Goal: Transaction & Acquisition: Purchase product/service

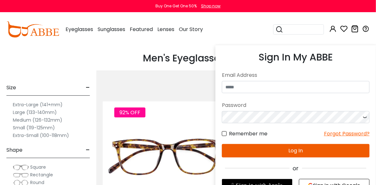
click at [332, 27] on icon at bounding box center [333, 29] width 8 height 8
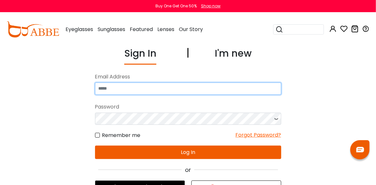
click at [148, 89] on input "email" at bounding box center [188, 89] width 186 height 12
type input "**********"
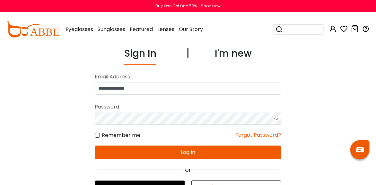
click at [256, 133] on div "Forgot Password?" at bounding box center [258, 135] width 46 height 8
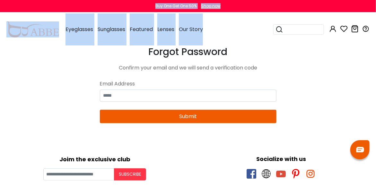
drag, startPoint x: 143, startPoint y: 1, endPoint x: 55, endPoint y: 7, distance: 88.1
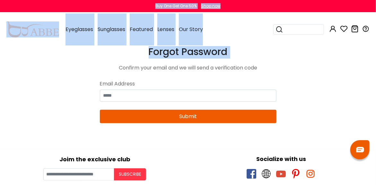
drag, startPoint x: 55, startPoint y: 7, endPoint x: 43, endPoint y: 71, distance: 64.7
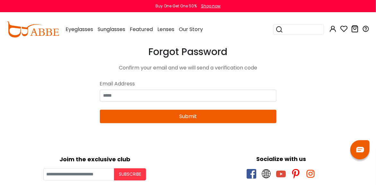
drag, startPoint x: 226, startPoint y: 11, endPoint x: 234, endPoint y: 9, distance: 8.2
click at [234, 9] on div "Buy One Get One 50% Shop now" at bounding box center [188, 6] width 376 height 12
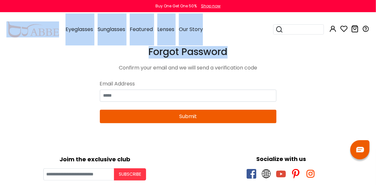
drag, startPoint x: 234, startPoint y: 9, endPoint x: 239, endPoint y: -15, distance: 24.8
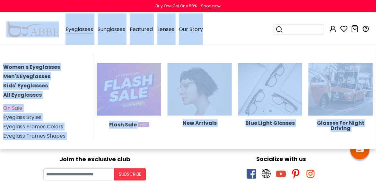
click at [31, 50] on div "Women's Eyeglasses Men's Eyeglasses Kids' Eyeglasses All Eyeglasses On Sale Eye…" at bounding box center [188, 97] width 376 height 105
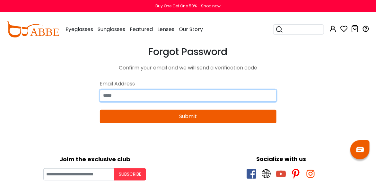
click at [136, 93] on input "email" at bounding box center [188, 96] width 176 height 12
type input "**********"
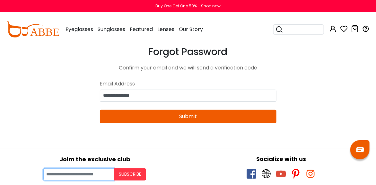
type input "**********"
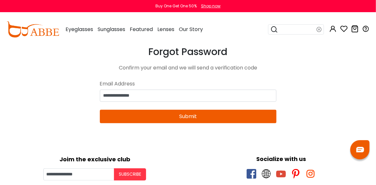
click at [188, 115] on button "Submit" at bounding box center [188, 116] width 176 height 13
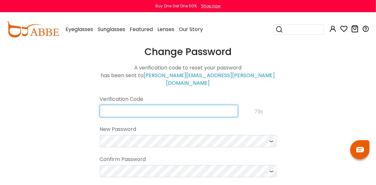
click at [137, 105] on input "text" at bounding box center [169, 111] width 138 height 12
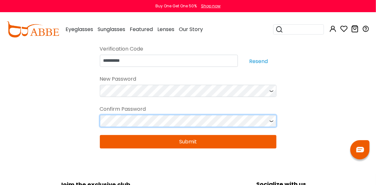
scroll to position [62, 0]
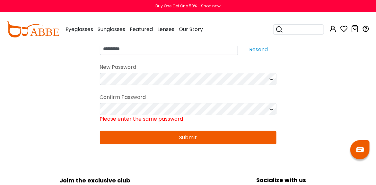
click at [189, 121] on form "**********" at bounding box center [188, 87] width 176 height 113
click at [270, 73] on icon at bounding box center [271, 79] width 6 height 12
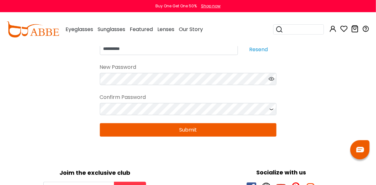
click at [270, 103] on icon at bounding box center [271, 109] width 6 height 12
click at [191, 123] on button "Submit" at bounding box center [188, 129] width 176 height 13
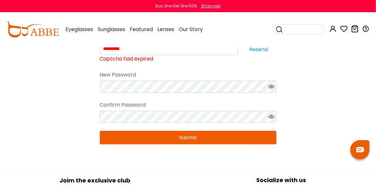
click at [148, 55] on label "Captcha had expired" at bounding box center [127, 59] width 54 height 8
click at [0, 0] on input "**********" at bounding box center [0, 0] width 0 height 0
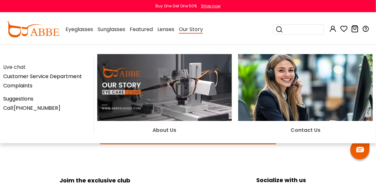
click at [197, 33] on span "Our Story" at bounding box center [191, 30] width 24 height 8
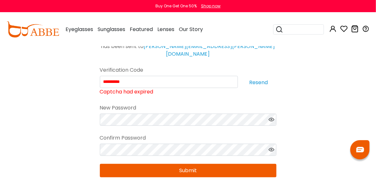
scroll to position [29, 0]
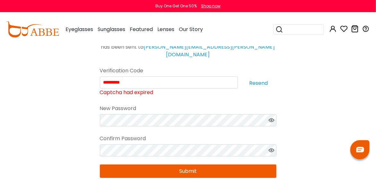
click at [262, 77] on button "Resend" at bounding box center [258, 83] width 35 height 12
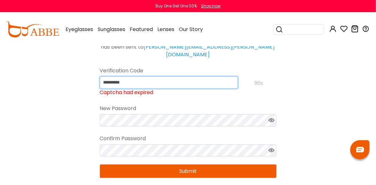
click at [135, 77] on input "**********" at bounding box center [169, 83] width 138 height 12
type input "**********"
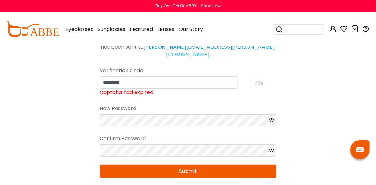
click at [191, 165] on button "Submit" at bounding box center [188, 171] width 176 height 13
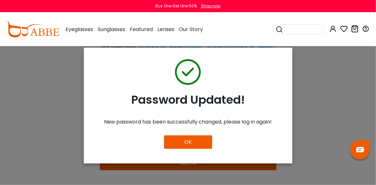
scroll to position [51, 0]
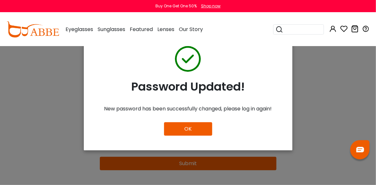
click at [185, 124] on button "OK" at bounding box center [188, 129] width 48 height 13
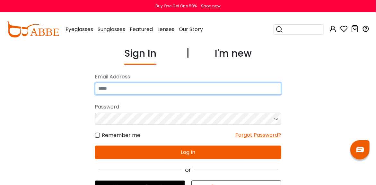
click at [139, 86] on input "email" at bounding box center [188, 89] width 186 height 12
type input "**********"
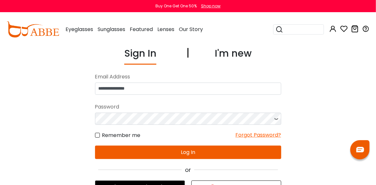
click at [183, 150] on button "Log In" at bounding box center [188, 152] width 186 height 13
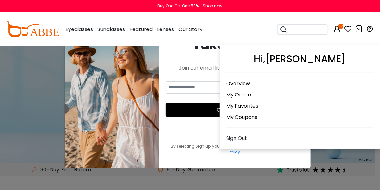
click at [248, 93] on link "My Orders" at bounding box center [239, 94] width 26 height 7
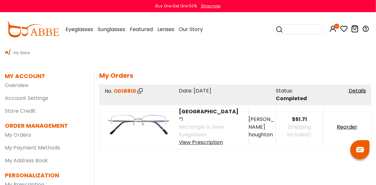
click at [200, 139] on div "View Prescription" at bounding box center [213, 143] width 69 height 8
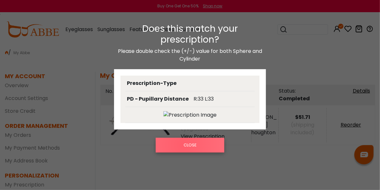
click at [183, 145] on button "CLOSE" at bounding box center [190, 145] width 68 height 15
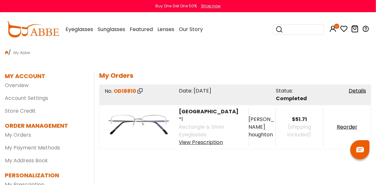
click at [216, 139] on div "View Prescription" at bounding box center [213, 143] width 69 height 8
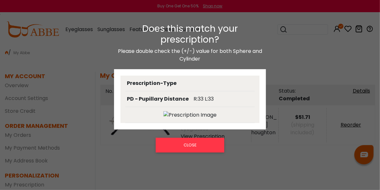
click at [205, 114] on img at bounding box center [190, 115] width 53 height 8
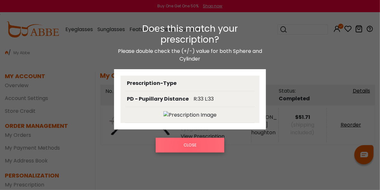
click at [190, 147] on button "CLOSE" at bounding box center [190, 145] width 68 height 15
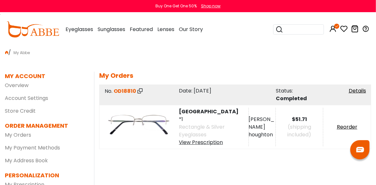
click at [158, 121] on img at bounding box center [139, 125] width 68 height 34
click at [200, 139] on div "View Prescription" at bounding box center [213, 143] width 69 height 8
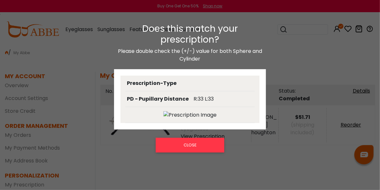
click at [193, 110] on div at bounding box center [190, 115] width 130 height 16
click at [169, 113] on img at bounding box center [190, 115] width 53 height 8
click at [165, 112] on img at bounding box center [190, 115] width 53 height 8
click at [167, 82] on div "Prescription-Type" at bounding box center [152, 84] width 50 height 8
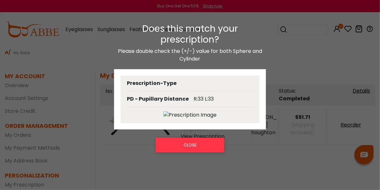
click at [164, 98] on div "PD - Pupillary Distance" at bounding box center [158, 99] width 62 height 8
click at [188, 35] on h3 "Does this match your prescription?" at bounding box center [190, 33] width 152 height 21
click at [186, 58] on p "Please double check the (+/-) value for both Sphere and Cylinder" at bounding box center [190, 54] width 152 height 15
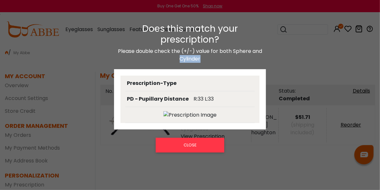
click at [186, 58] on p "Please double check the (+/-) value for both Sphere and Cylinder" at bounding box center [190, 54] width 152 height 15
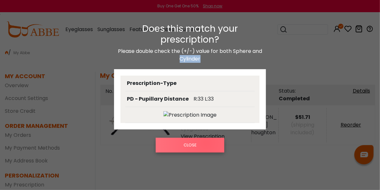
click at [207, 143] on button "CLOSE" at bounding box center [190, 145] width 68 height 15
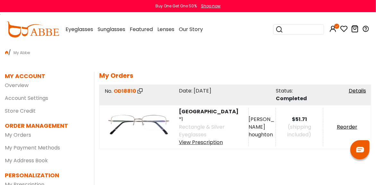
click at [151, 122] on img at bounding box center [139, 125] width 68 height 34
click at [138, 118] on img at bounding box center [139, 125] width 68 height 34
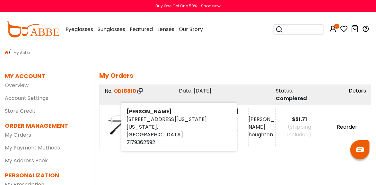
click at [260, 131] on div "houghton" at bounding box center [262, 135] width 27 height 8
click at [257, 122] on div "[PERSON_NAME]" at bounding box center [262, 123] width 27 height 15
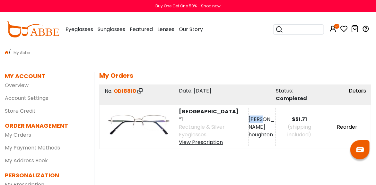
click at [144, 122] on img at bounding box center [139, 125] width 68 height 34
click at [190, 115] on span "Gabon" at bounding box center [211, 111] width 65 height 7
click at [195, 89] on span "12/10/2019" at bounding box center [203, 90] width 18 height 7
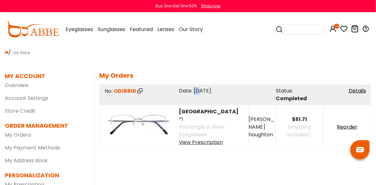
click at [195, 89] on span "12/10/2019" at bounding box center [203, 90] width 18 height 7
click at [356, 92] on link "Details" at bounding box center [356, 90] width 17 height 7
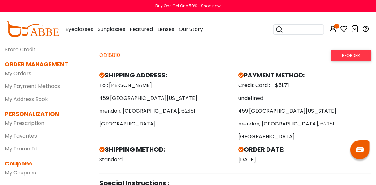
scroll to position [63, 0]
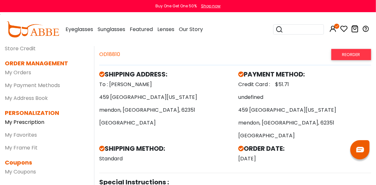
click at [32, 122] on link "My Prescription" at bounding box center [24, 122] width 39 height 7
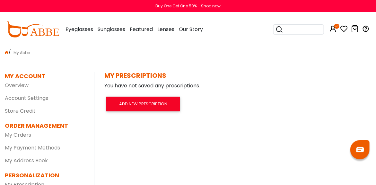
click at [126, 78] on h5 "MY PRESCRIPTIONS" at bounding box center [234, 76] width 261 height 8
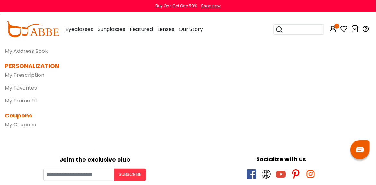
scroll to position [109, 0]
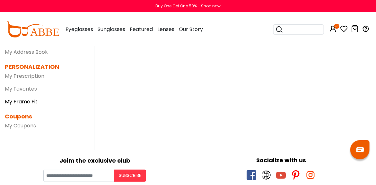
click at [18, 101] on link "My Frame Fit" at bounding box center [21, 101] width 33 height 7
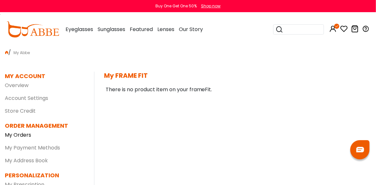
click at [23, 134] on link "My Orders" at bounding box center [18, 134] width 26 height 7
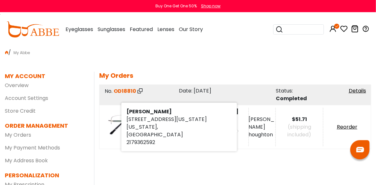
click at [261, 131] on div "houghton" at bounding box center [262, 135] width 27 height 8
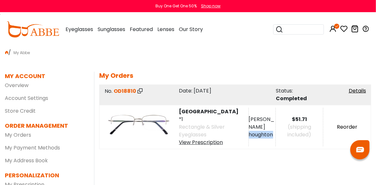
click at [342, 123] on link "Reorder" at bounding box center [346, 126] width 21 height 7
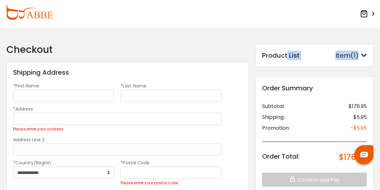
drag, startPoint x: 376, startPoint y: 57, endPoint x: 286, endPoint y: 28, distance: 94.3
click at [286, 28] on body "Eyeglasses Thanks for your subscription Please use coupon code " NEWCOMER " to …" at bounding box center [190, 179] width 380 height 302
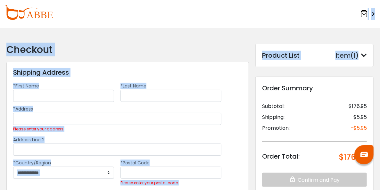
click at [286, 28] on div ">" at bounding box center [190, 14] width 380 height 28
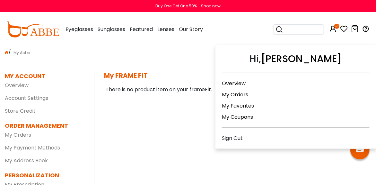
click at [240, 94] on link "My Orders" at bounding box center [235, 94] width 26 height 7
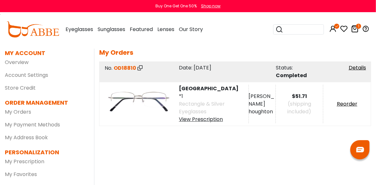
scroll to position [17, 0]
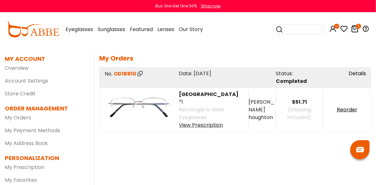
click at [356, 73] on link "Details" at bounding box center [356, 73] width 17 height 7
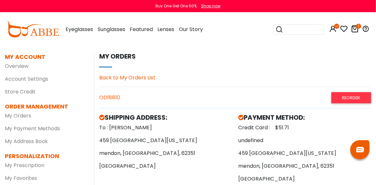
scroll to position [20, 0]
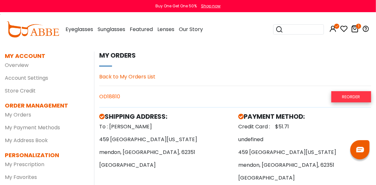
click at [351, 95] on link "Reorder" at bounding box center [351, 96] width 40 height 11
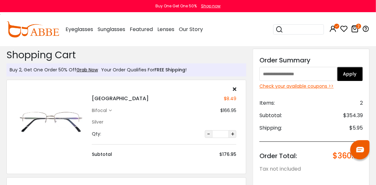
click at [356, 27] on icon "2" at bounding box center [358, 26] width 5 height 5
click at [208, 135] on button "-" at bounding box center [209, 135] width 8 height 8
click at [226, 135] on input "*" at bounding box center [220, 135] width 16 height 8
type input "*"
click at [160, 127] on div "Gabon $8.49 bifocal $166.95 Silver Qty:" at bounding box center [164, 123] width 151 height 72
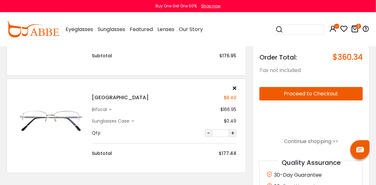
scroll to position [100, 0]
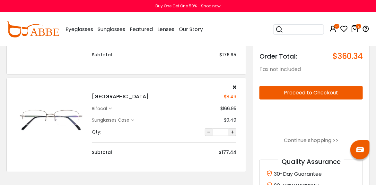
click at [208, 132] on button "-" at bounding box center [209, 133] width 8 height 8
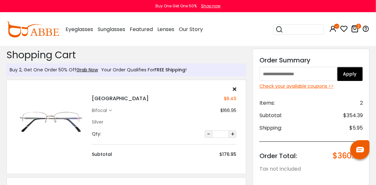
click at [225, 136] on input "*" at bounding box center [220, 135] width 16 height 8
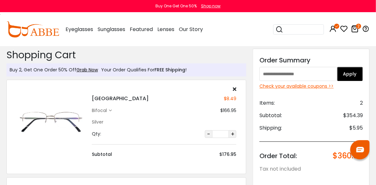
click at [222, 132] on input "*" at bounding box center [220, 135] width 16 height 8
type input "*"
click at [234, 89] on icon at bounding box center [235, 89] width 4 height 5
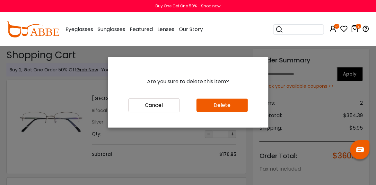
click at [216, 107] on button "Delete" at bounding box center [221, 105] width 51 height 13
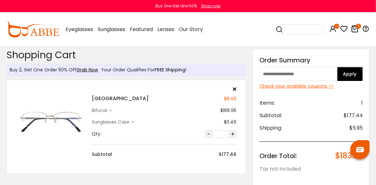
click at [234, 89] on icon at bounding box center [235, 89] width 4 height 5
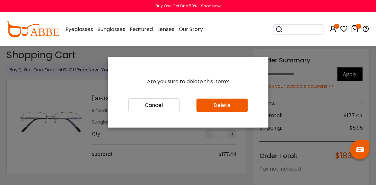
click at [219, 107] on button "Delete" at bounding box center [221, 105] width 51 height 13
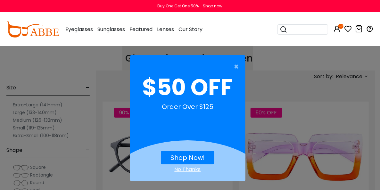
click at [192, 170] on div "No Thanks" at bounding box center [187, 170] width 115 height 8
